Goal: Task Accomplishment & Management: Manage account settings

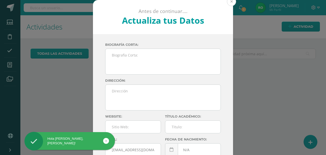
click at [228, 2] on button at bounding box center [231, 1] width 9 height 9
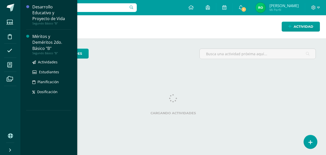
click at [59, 46] on div "Méritos y Deméritos 2do. Básico "B"" at bounding box center [51, 43] width 39 height 18
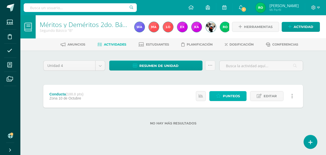
click at [218, 95] on icon at bounding box center [218, 96] width 5 height 4
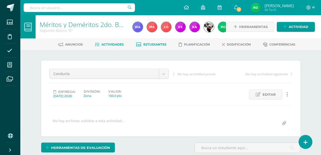
click at [150, 45] on span "Estudiantes" at bounding box center [155, 44] width 23 height 4
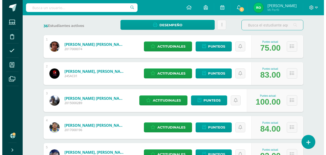
scroll to position [76, 0]
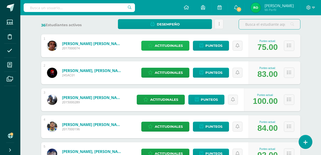
click at [168, 48] on span "Actitudinales" at bounding box center [169, 45] width 28 height 9
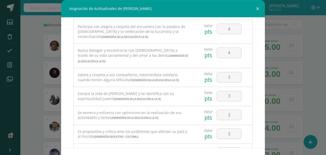
scroll to position [306, 0]
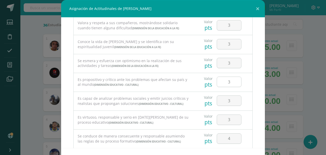
click at [294, 60] on div "Asignación de Actitudinales de Julio René Alvarado Sologaistoa Todas las Catego…" at bounding box center [163, 87] width 322 height 175
click at [254, 9] on button at bounding box center [257, 8] width 15 height 17
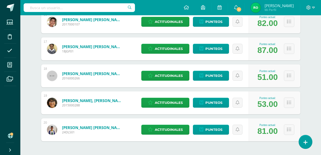
scroll to position [523, 0]
